Goal: Task Accomplishment & Management: Manage account settings

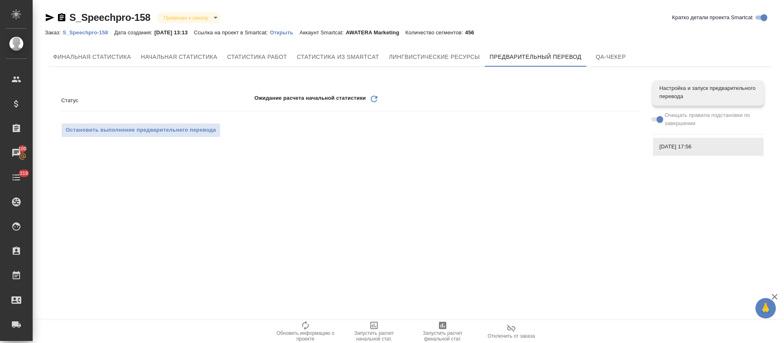
click at [376, 101] on icon at bounding box center [374, 99] width 7 height 7
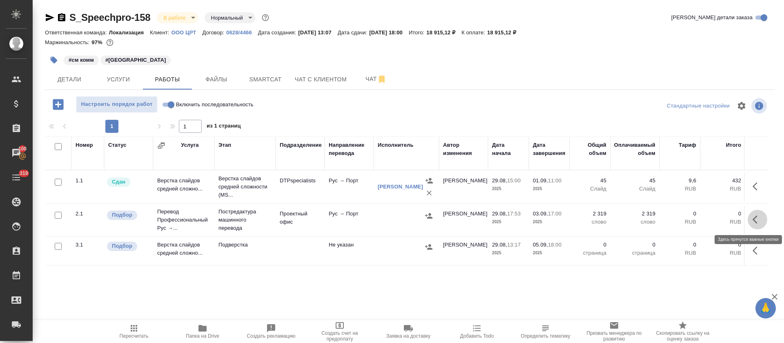
click at [755, 219] on icon "button" at bounding box center [755, 219] width 5 height 8
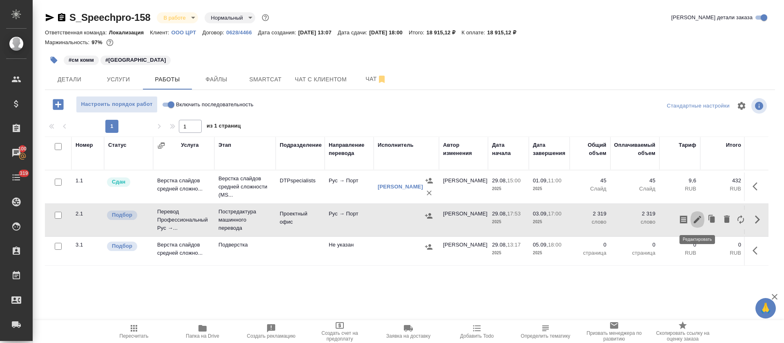
click at [697, 221] on icon "button" at bounding box center [697, 219] width 7 height 7
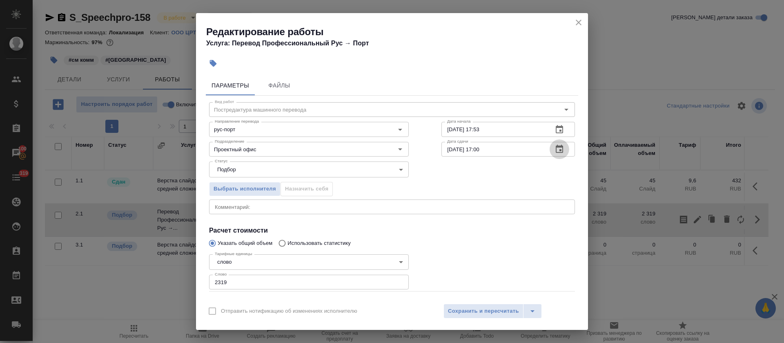
click at [555, 150] on icon "button" at bounding box center [560, 149] width 10 height 10
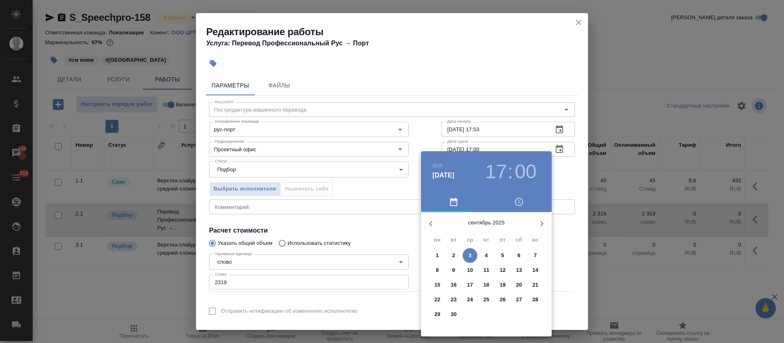
click at [552, 128] on div at bounding box center [392, 171] width 784 height 343
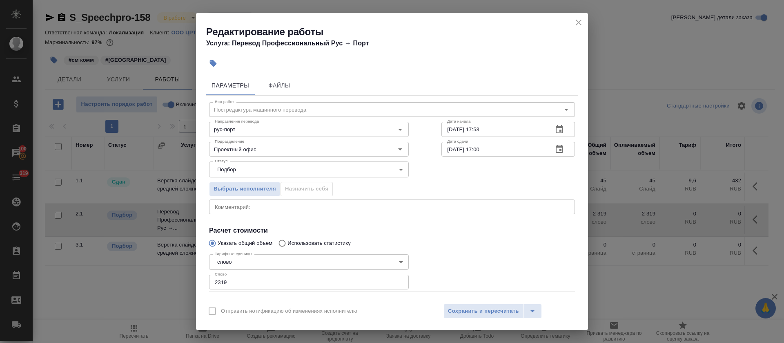
click at [552, 128] on div "2025 сент. 3 17 : 00 сентябрь 2025 пн вт ср чт пт сб вс 1 2 3 4 5 6 7 8 9 10 11…" at bounding box center [392, 171] width 784 height 343
click at [555, 128] on icon "button" at bounding box center [560, 130] width 10 height 10
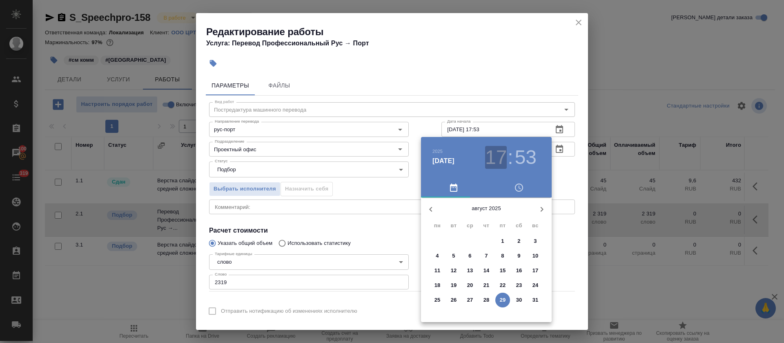
click at [500, 158] on h3 "17" at bounding box center [496, 157] width 22 height 23
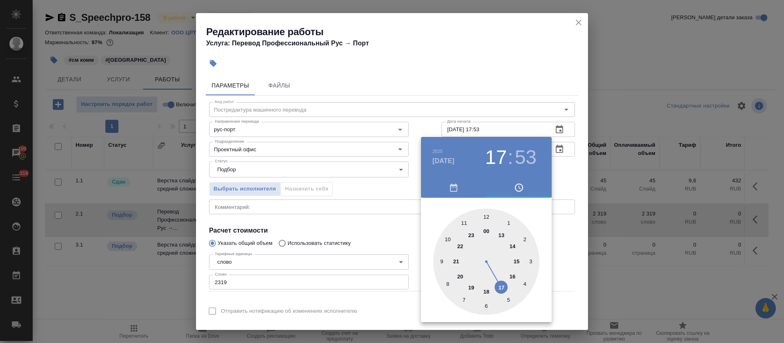
click at [470, 284] on div at bounding box center [487, 261] width 106 height 106
click at [509, 299] on div at bounding box center [487, 261] width 106 height 106
type input "29.08.2025 19:25"
click at [391, 223] on div at bounding box center [392, 171] width 784 height 343
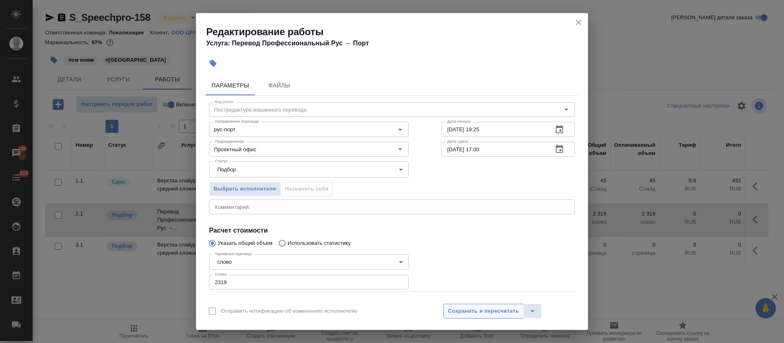
click at [459, 311] on span "Сохранить и пересчитать" at bounding box center [483, 310] width 71 height 9
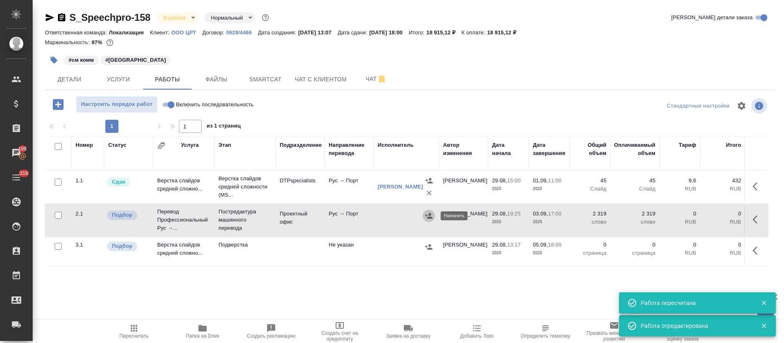
click at [427, 217] on icon "button" at bounding box center [429, 216] width 8 height 8
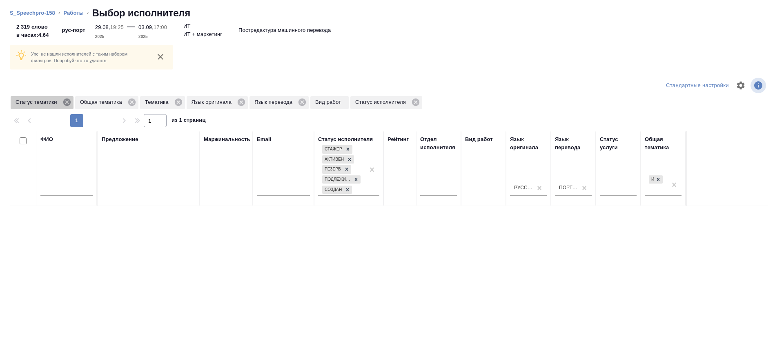
click at [68, 101] on icon at bounding box center [67, 102] width 9 height 9
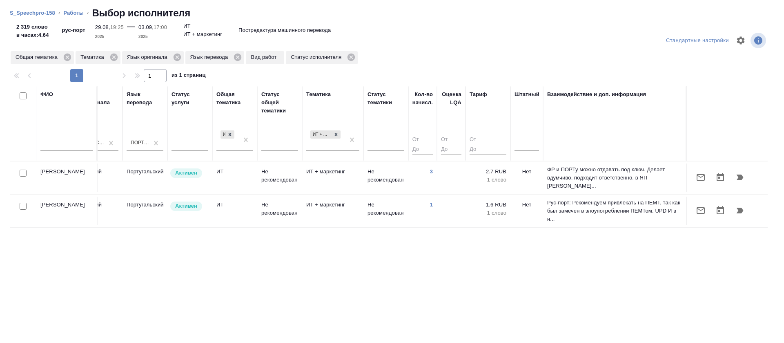
scroll to position [0, 438]
click at [67, 58] on icon at bounding box center [67, 57] width 7 height 7
click at [45, 58] on icon at bounding box center [49, 57] width 9 height 9
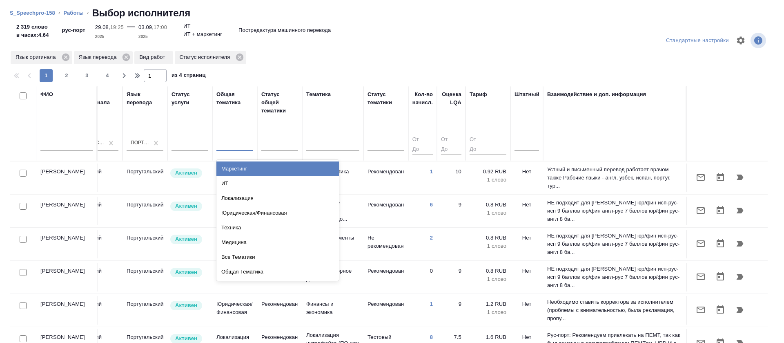
click at [222, 138] on div at bounding box center [235, 143] width 37 height 12
click at [220, 167] on div "Маркетинг" at bounding box center [278, 168] width 123 height 15
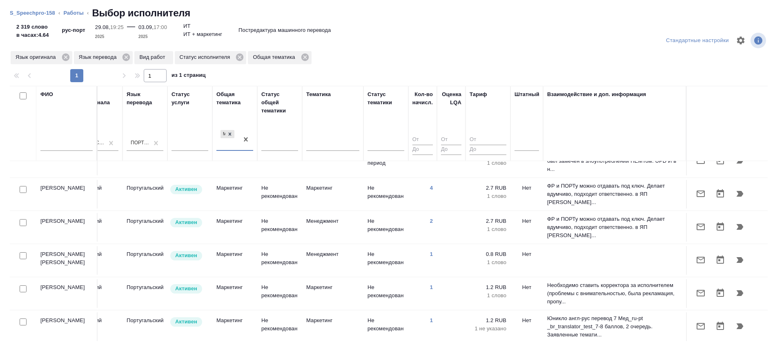
scroll to position [92, 447]
click at [66, 109] on td "Costa Alberto Domingos Caeiro" at bounding box center [66, 94] width 61 height 29
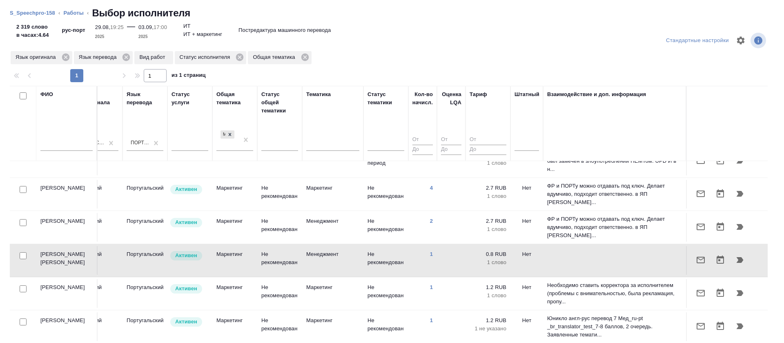
click at [66, 109] on td "Costa Alberto Domingos Caeiro" at bounding box center [66, 94] width 61 height 29
click at [696, 255] on icon "button" at bounding box center [701, 260] width 10 height 10
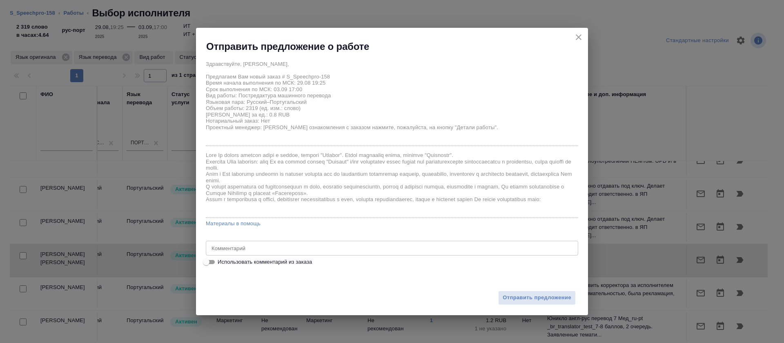
click at [292, 261] on span "Использовать комментарий из заказа" at bounding box center [265, 262] width 94 height 8
click at [221, 261] on input "Использовать комментарий из заказа" at bounding box center [206, 262] width 29 height 10
checkbox input "true"
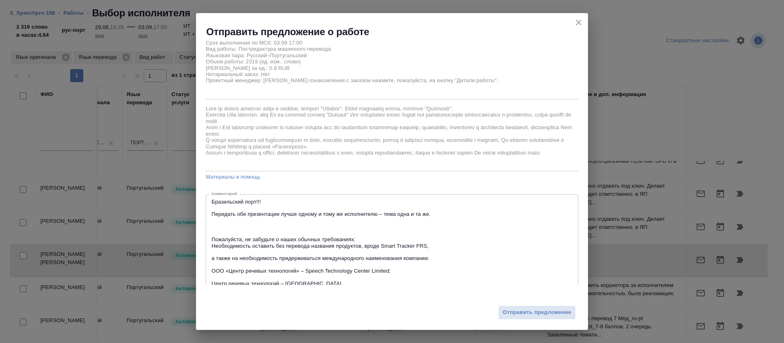
scroll to position [53, 0]
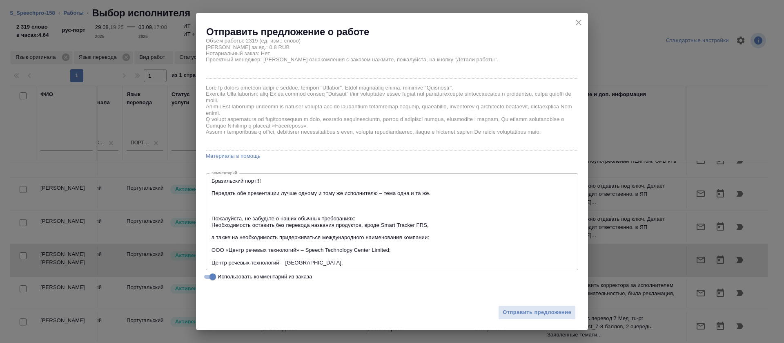
drag, startPoint x: 211, startPoint y: 218, endPoint x: 208, endPoint y: 182, distance: 36.1
click at [208, 182] on div "Бразильский порт!!! Передать обе презентации лучше одному и тому же исполнителю…" at bounding box center [392, 221] width 373 height 97
click at [210, 180] on div "Бразильский порт!!! Передать обе презентации лучше одному и тому же исполнителю…" at bounding box center [392, 221] width 373 height 97
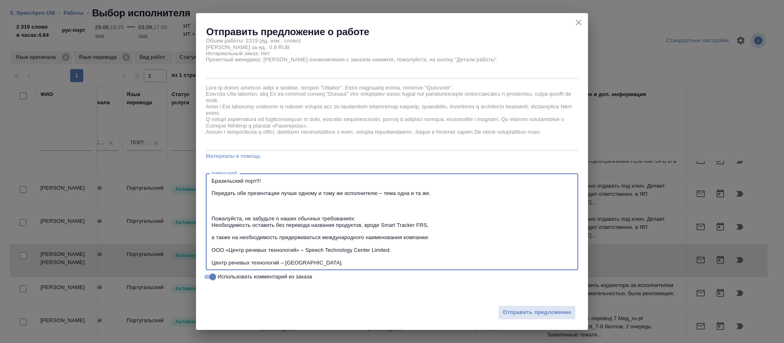
click at [213, 181] on textarea "Бразильский порт!!! Передать обе презентации лучше одному и тому же исполнителю…" at bounding box center [392, 222] width 361 height 88
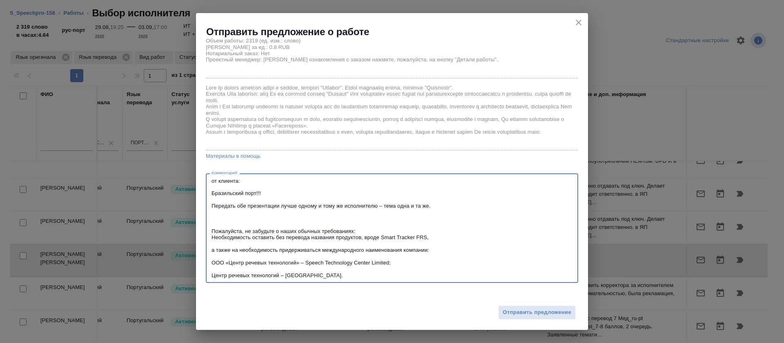
click at [263, 193] on textarea "от клиента: Бразильский порт!!! Передать обе презентации лучше одному и тому же…" at bounding box center [392, 228] width 361 height 101
drag, startPoint x: 214, startPoint y: 202, endPoint x: 446, endPoint y: 208, distance: 232.6
click at [446, 208] on textarea "от клиента: Бразильский португальский Передать обе презентации лучше одному и т…" at bounding box center [392, 228] width 361 height 101
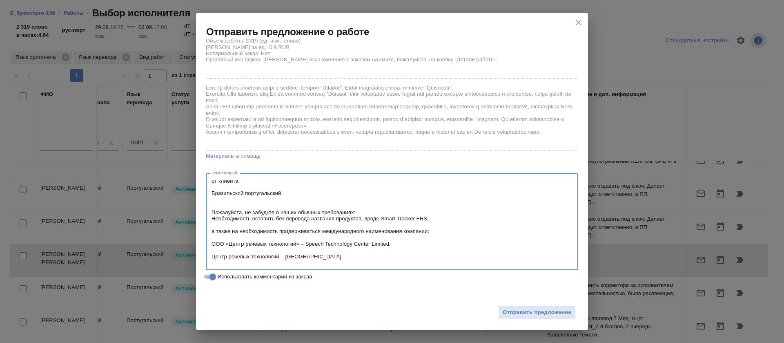
scroll to position [47, 0]
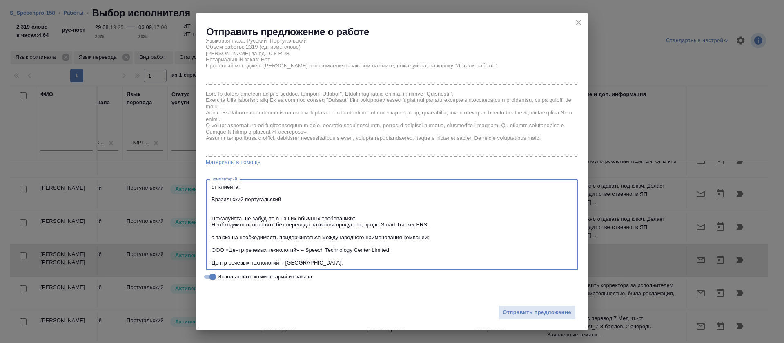
click at [309, 215] on textarea "от клиента: Бразильский португальский Пожалуйста, не забудьте о наших обычных т…" at bounding box center [392, 225] width 361 height 82
click at [313, 217] on textarea "от клиента: Бразильский португальский Пожалуйста, не забудьте о наших обычных т…" at bounding box center [392, 225] width 361 height 82
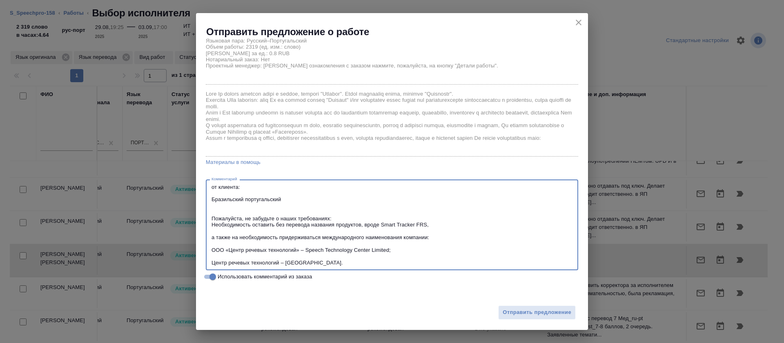
click at [345, 218] on textarea "от клиента: Бразильский португальский Пожалуйста, не забудьте о наших требовани…" at bounding box center [392, 225] width 361 height 82
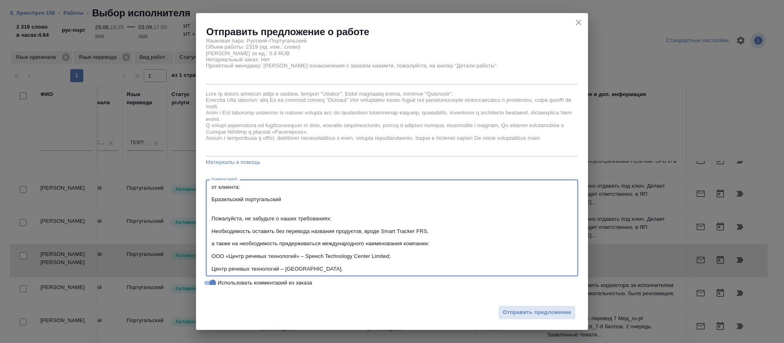
scroll to position [53, 0]
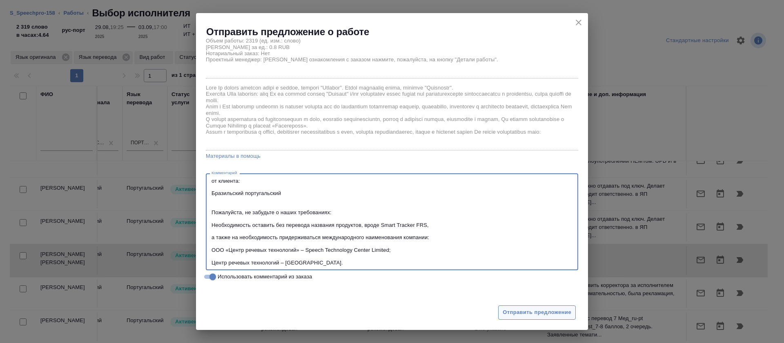
type textarea "от клиента: Бразильский португальский Пожалуйста, не забудьте о наших требовани…"
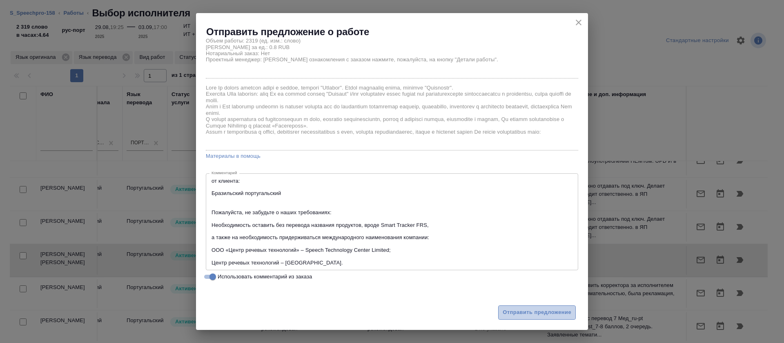
click at [533, 308] on span "Отправить предложение" at bounding box center [537, 312] width 69 height 9
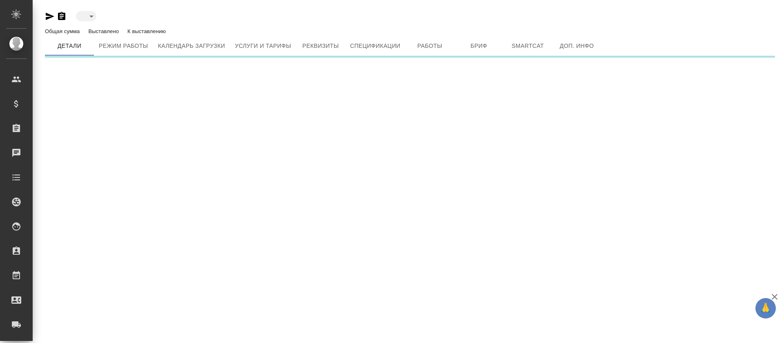
type input "active"
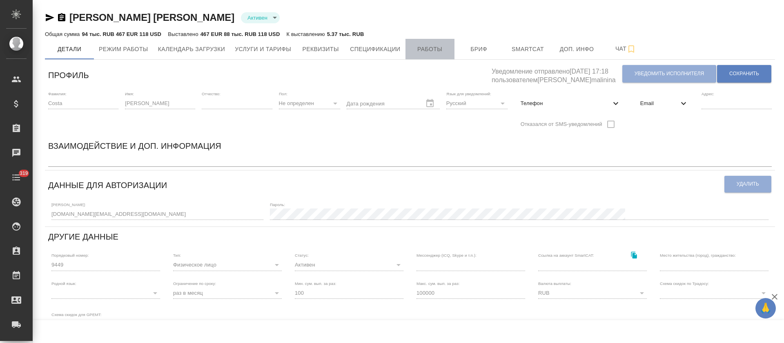
click at [430, 42] on button "Работы" at bounding box center [430, 49] width 49 height 20
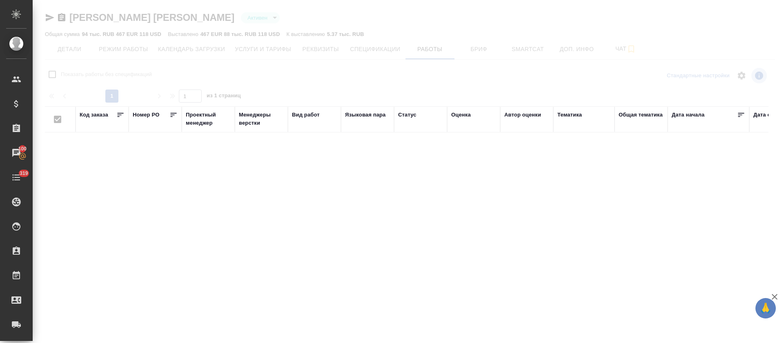
checkbox input "false"
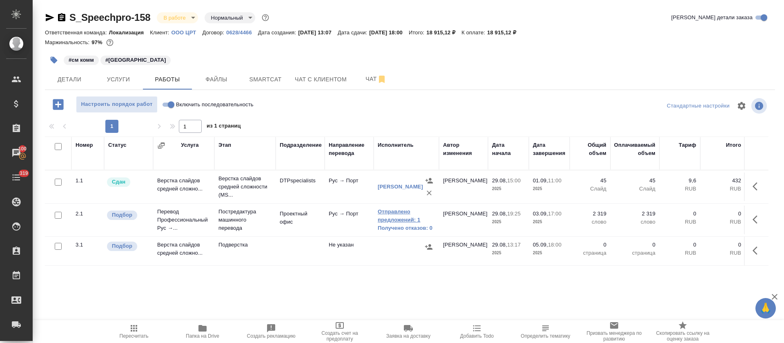
click at [388, 214] on link "Отправлено предложений: 1" at bounding box center [406, 216] width 57 height 16
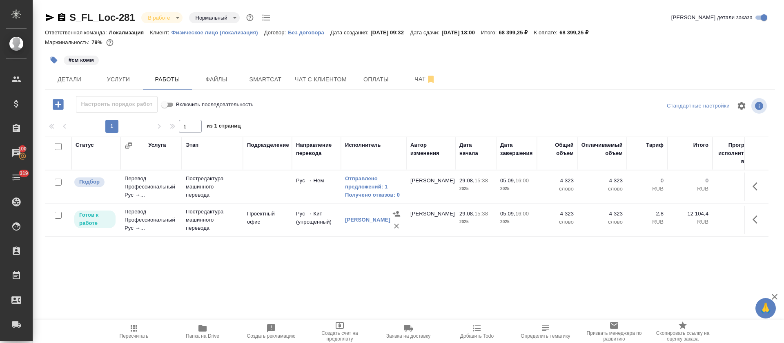
click at [373, 179] on link "Отправлено предложений: 1" at bounding box center [373, 182] width 57 height 16
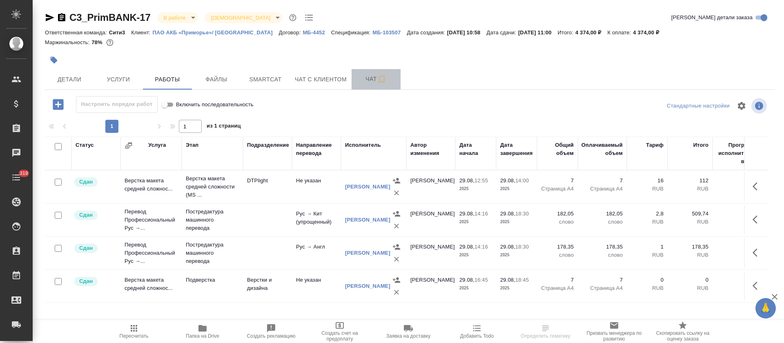
click at [360, 85] on button "Чат" at bounding box center [376, 79] width 49 height 20
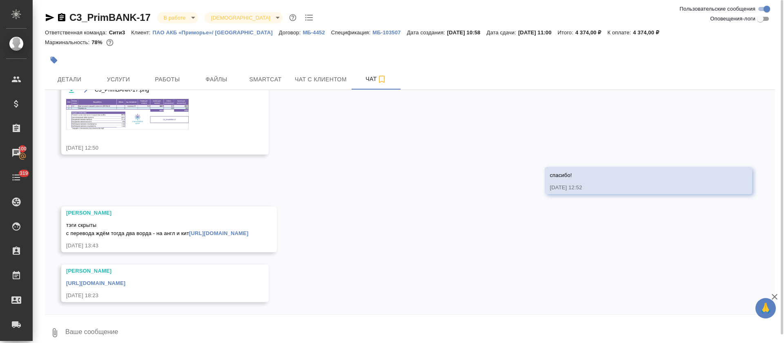
scroll to position [197, 0]
click at [125, 284] on link "https://drive.awatera.com/apps/files/files/10173348?dir=/Shares/PrimBANK/Orders…" at bounding box center [95, 283] width 59 height 6
click at [161, 80] on span "Работы" at bounding box center [167, 79] width 39 height 10
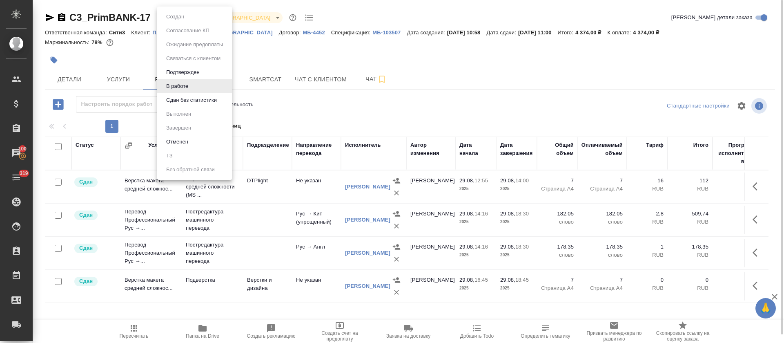
click at [187, 20] on body "🙏 .cls-1 fill:#fff; AWATERA Tretyakova Olga Клиенты Спецификации Заказы 100 Чат…" at bounding box center [392, 171] width 784 height 343
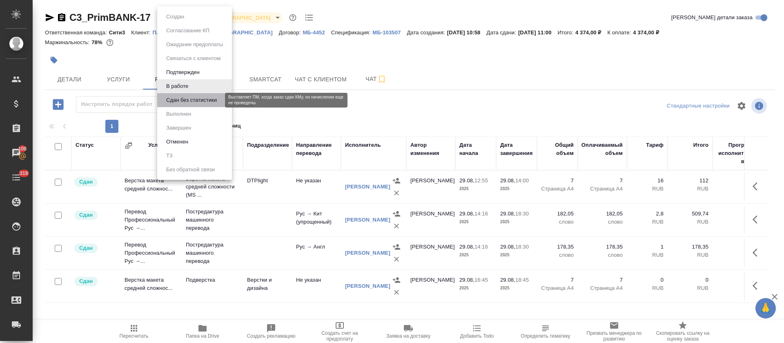
click at [178, 103] on button "Сдан без статистики" at bounding box center [192, 100] width 56 height 9
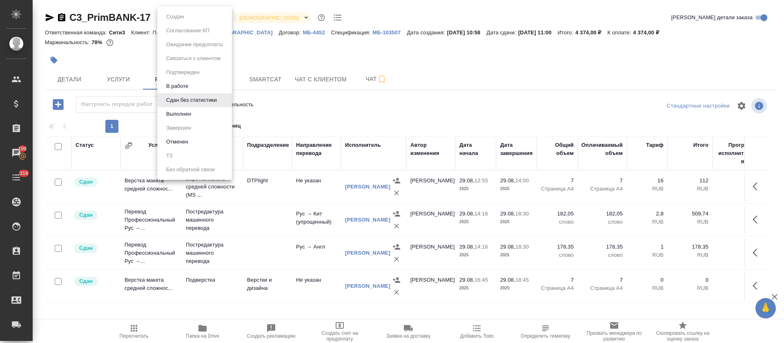
click at [185, 18] on body "🙏 .cls-1 fill:#fff; AWATERA Tretyakova Olga Клиенты Спецификации Заказы 100 Чат…" at bounding box center [392, 171] width 784 height 343
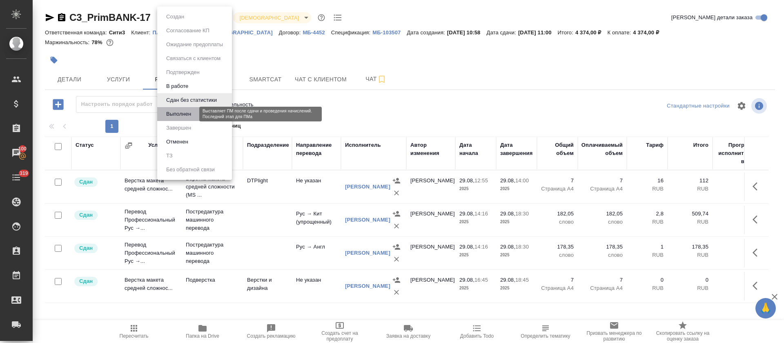
click at [187, 112] on button "Выполнен" at bounding box center [179, 113] width 30 height 9
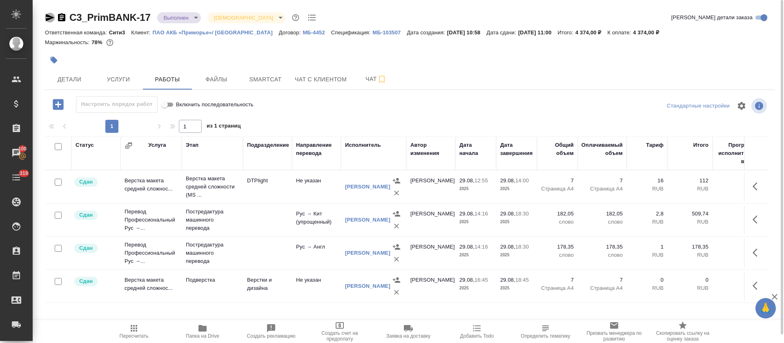
drag, startPoint x: 59, startPoint y: 14, endPoint x: 50, endPoint y: 16, distance: 9.1
click at [50, 16] on icon "button" at bounding box center [50, 18] width 10 height 10
